Goal: Check status: Check status

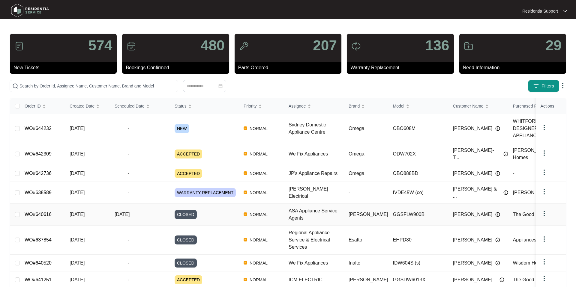
click at [215, 210] on div "CLOSED" at bounding box center [207, 214] width 64 height 9
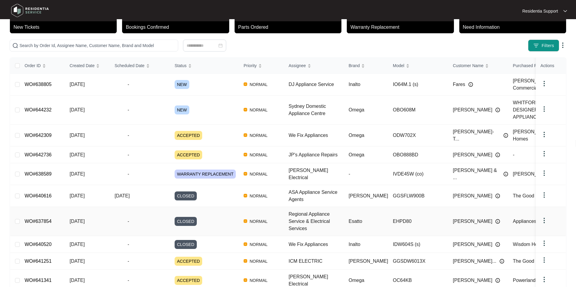
scroll to position [50, 0]
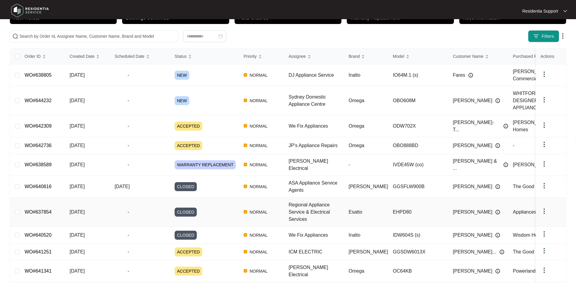
click at [43, 194] on div "Order ID Created Date Scheduled Date Status Priority Assignee Brand Model Custo…" at bounding box center [288, 173] width 556 height 248
click at [46, 233] on link "WO#640520" at bounding box center [38, 235] width 27 height 5
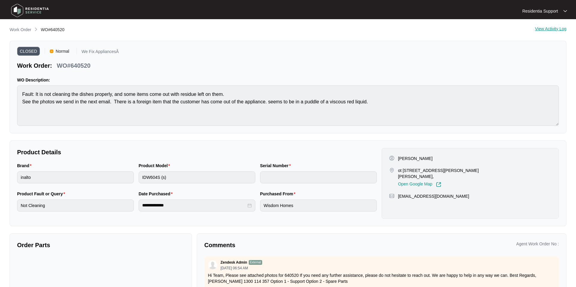
click at [77, 66] on p "WO#640520" at bounding box center [74, 66] width 34 height 8
copy p "640520"
